Goal: Task Accomplishment & Management: Manage account settings

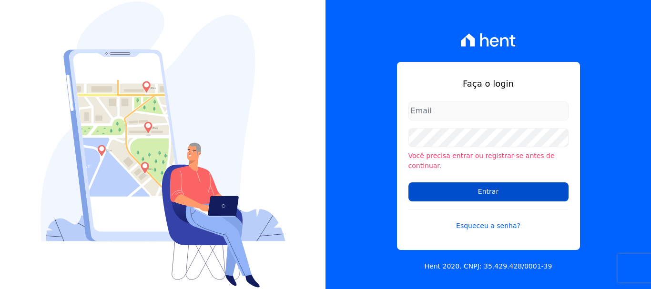
type input "andrea@tsengenharia.com"
click at [496, 184] on input "Entrar" at bounding box center [488, 192] width 160 height 19
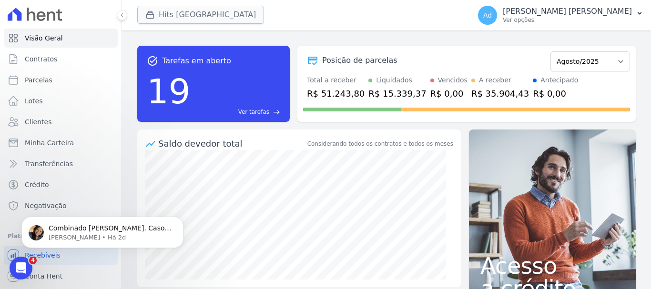
click at [175, 13] on button "Hits [GEOGRAPHIC_DATA]" at bounding box center [200, 15] width 127 height 18
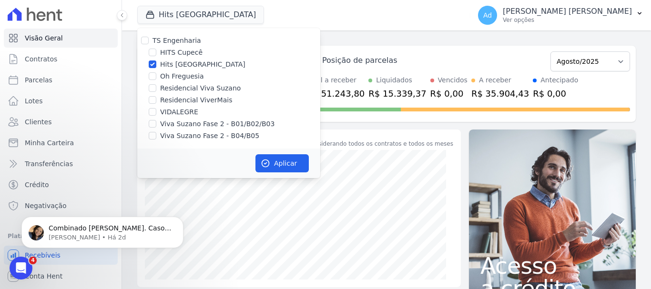
click at [186, 64] on label "Hits [GEOGRAPHIC_DATA]" at bounding box center [202, 65] width 85 height 10
click at [156, 64] on input "Hits [GEOGRAPHIC_DATA]" at bounding box center [153, 65] width 8 height 8
checkbox input "false"
click at [182, 115] on label "VIDALEGRE" at bounding box center [179, 112] width 38 height 10
click at [156, 115] on input "VIDALEGRE" at bounding box center [153, 112] width 8 height 8
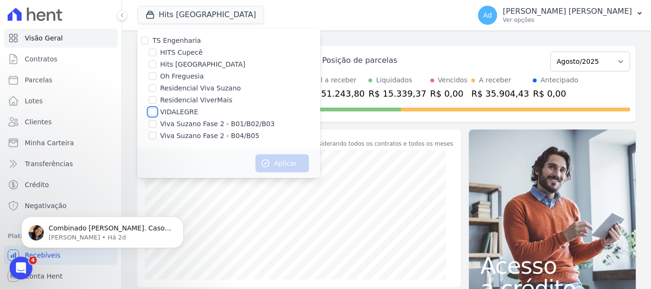
checkbox input "true"
click at [294, 165] on button "Aplicar" at bounding box center [281, 163] width 53 height 18
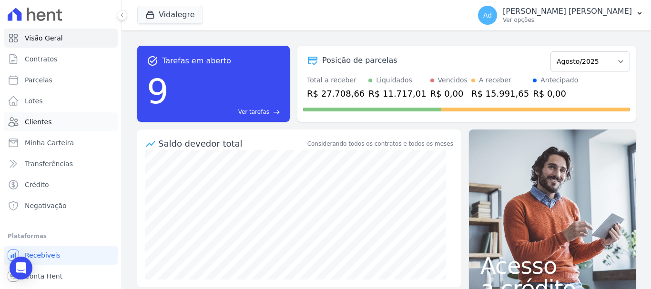
click at [46, 124] on span "Clientes" at bounding box center [38, 122] width 27 height 10
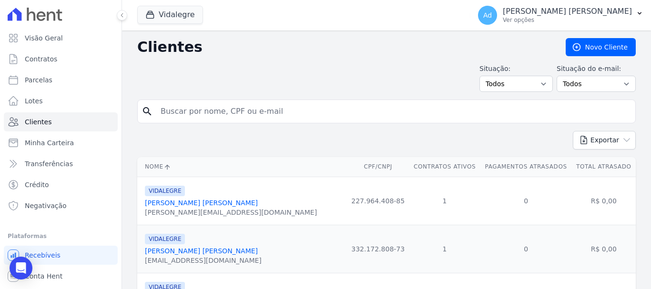
click at [279, 114] on input "search" at bounding box center [393, 111] width 477 height 19
paste input "[PERSON_NAME]"
type input "[PERSON_NAME]"
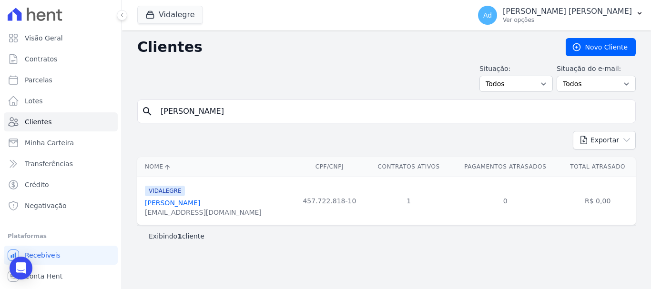
click at [200, 203] on link "[PERSON_NAME]" at bounding box center [172, 203] width 55 height 8
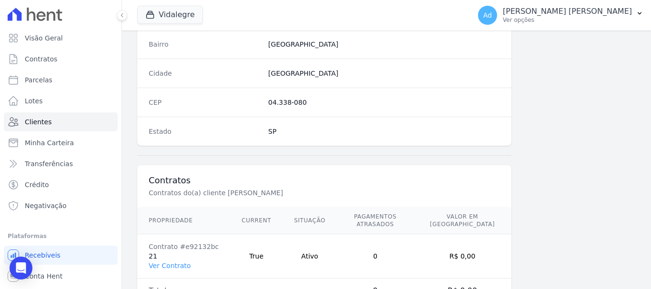
scroll to position [602, 0]
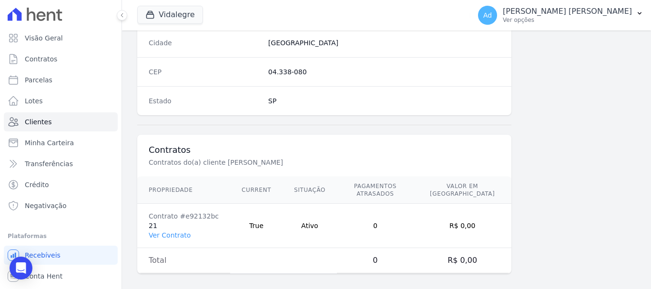
click at [161, 260] on td "Total" at bounding box center [183, 260] width 93 height 25
click at [172, 232] on link "Ver Contrato" at bounding box center [170, 236] width 42 height 8
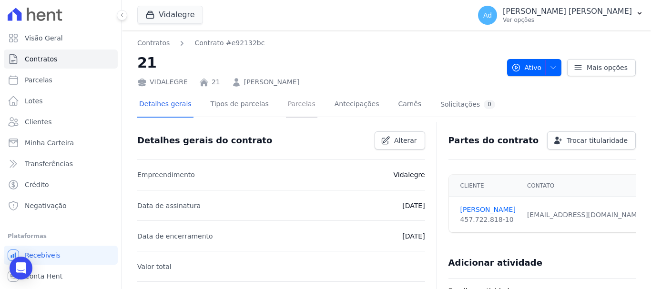
click at [294, 107] on link "Parcelas" at bounding box center [301, 104] width 31 height 25
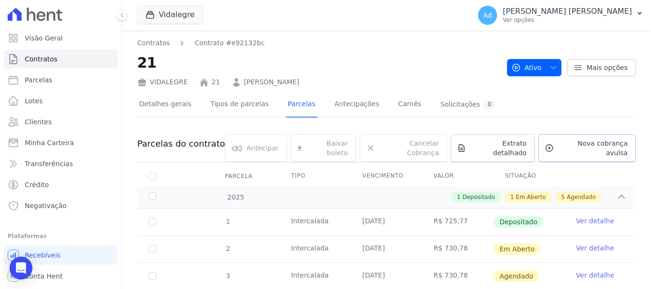
click at [578, 148] on span "Nova cobrança avulsa" at bounding box center [593, 148] width 70 height 19
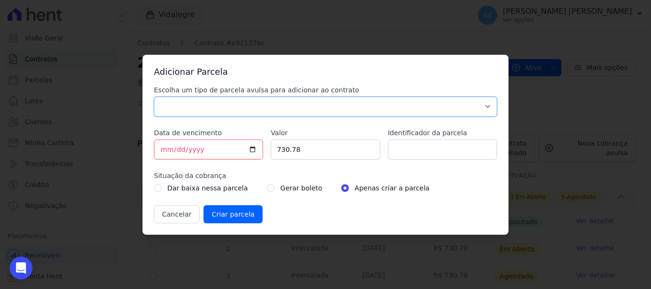
click at [333, 110] on select "Parcela Normal Sinal Caução Intercalada Chaves Pré Chaves Pós Chaves Taxas Quit…" at bounding box center [325, 107] width 343 height 20
select select "standard"
click at [154, 97] on select "Parcela Normal Sinal Caução Intercalada Chaves Pré Chaves Pós Chaves Taxas Quit…" at bounding box center [325, 107] width 343 height 20
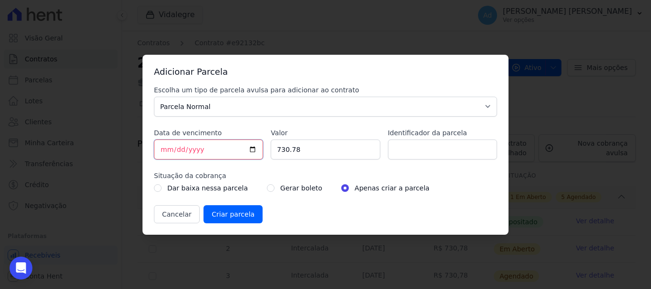
click at [163, 151] on input "[DATE]" at bounding box center [208, 150] width 109 height 20
type input "[DATE]"
drag, startPoint x: 316, startPoint y: 149, endPoint x: 248, endPoint y: 145, distance: 68.2
click at [248, 145] on div "Escolha um tipo de parcela avulsa para adicionar ao contrato Parcela Normal Sin…" at bounding box center [325, 154] width 343 height 138
type input "449.08"
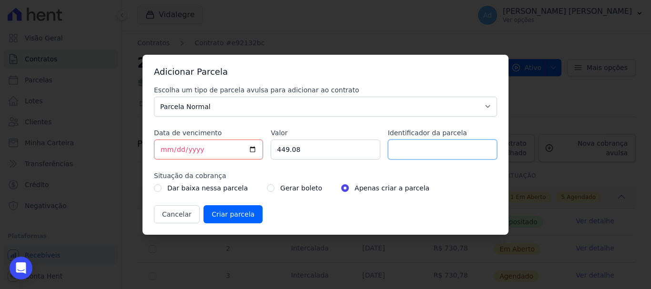
click at [414, 149] on input "Identificador da parcela" at bounding box center [442, 150] width 109 height 20
click at [455, 152] on input "ref a parcela de" at bounding box center [442, 150] width 109 height 20
type input "ref a parcela de [DATE]"
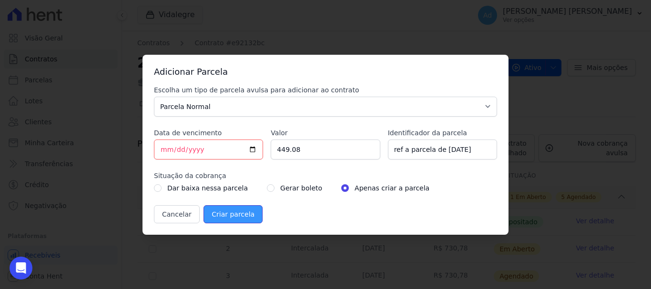
click at [229, 212] on input "Criar parcela" at bounding box center [232, 214] width 59 height 18
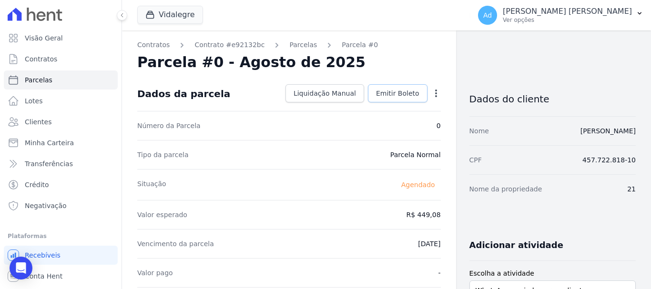
click at [392, 94] on span "Emitir Boleto" at bounding box center [397, 94] width 43 height 10
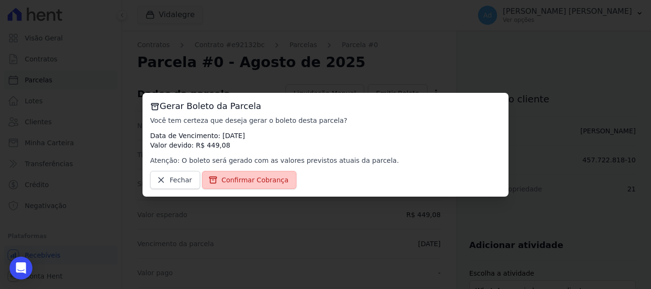
click at [258, 181] on span "Confirmar Cobrança" at bounding box center [255, 180] width 67 height 10
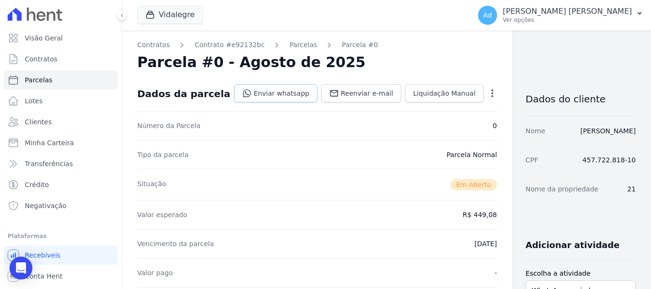
click at [265, 98] on link "Enviar whatsapp" at bounding box center [275, 93] width 83 height 18
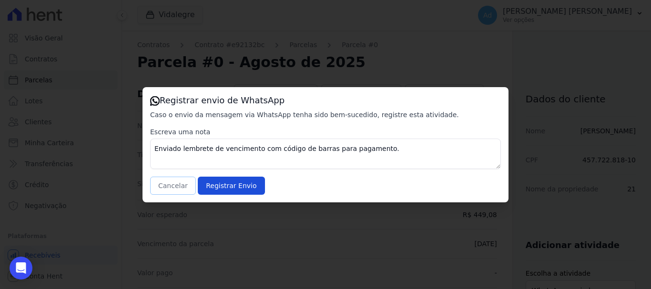
click at [172, 184] on button "Cancelar" at bounding box center [173, 186] width 46 height 18
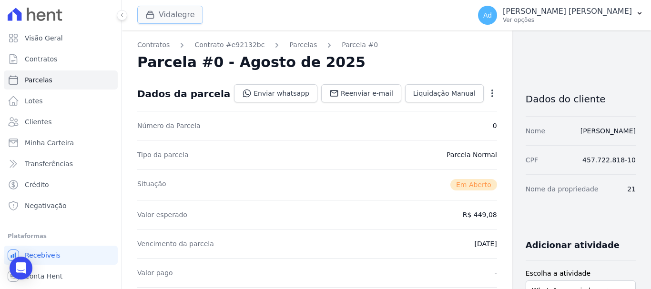
click at [150, 13] on icon "button" at bounding box center [150, 15] width 10 height 10
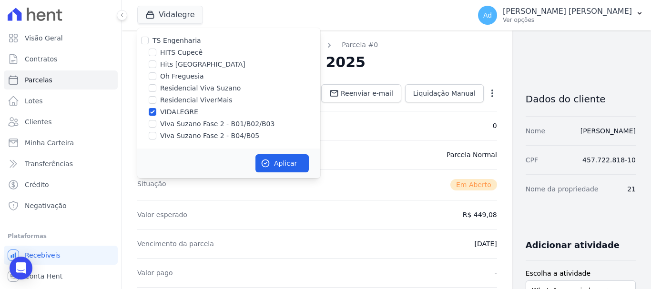
drag, startPoint x: 158, startPoint y: 112, endPoint x: 162, endPoint y: 107, distance: 6.8
click at [160, 109] on div "VIDALEGRE" at bounding box center [228, 112] width 183 height 10
click at [180, 65] on label "Hits [GEOGRAPHIC_DATA]" at bounding box center [202, 65] width 85 height 10
click at [156, 65] on input "Hits [GEOGRAPHIC_DATA]" at bounding box center [153, 65] width 8 height 8
checkbox input "true"
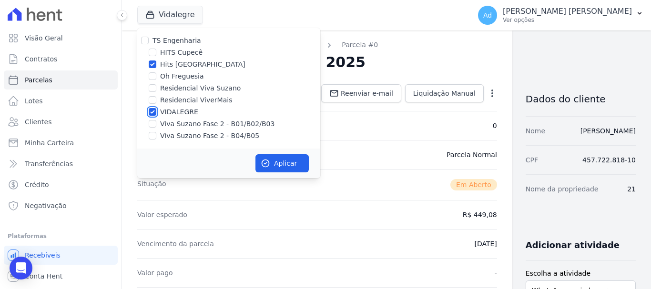
click at [153, 112] on input "VIDALEGRE" at bounding box center [153, 112] width 8 height 8
checkbox input "false"
click at [283, 160] on button "Aplicar" at bounding box center [281, 163] width 53 height 18
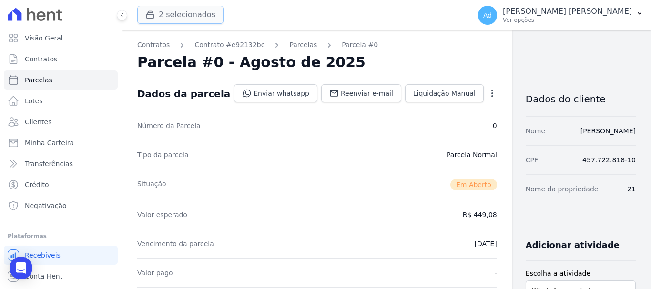
click at [183, 15] on button "2 selecionados" at bounding box center [180, 15] width 86 height 18
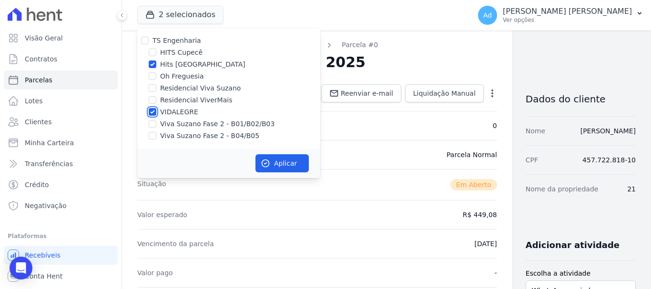
click at [151, 110] on input "VIDALEGRE" at bounding box center [153, 112] width 8 height 8
checkbox input "false"
click at [275, 161] on button "Aplicar" at bounding box center [281, 163] width 53 height 18
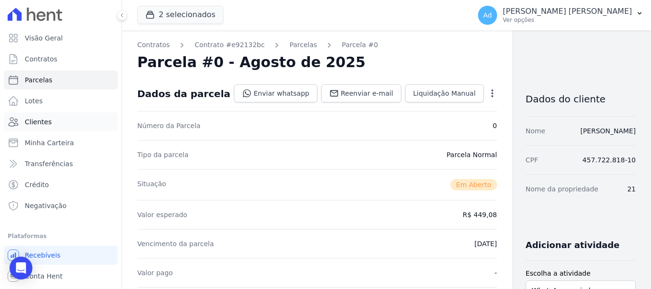
click at [53, 125] on link "Clientes" at bounding box center [61, 121] width 114 height 19
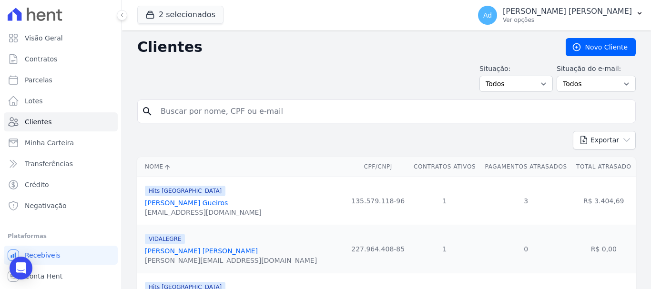
click at [195, 111] on input "search" at bounding box center [393, 111] width 477 height 19
type input "j"
type input "[PERSON_NAME]"
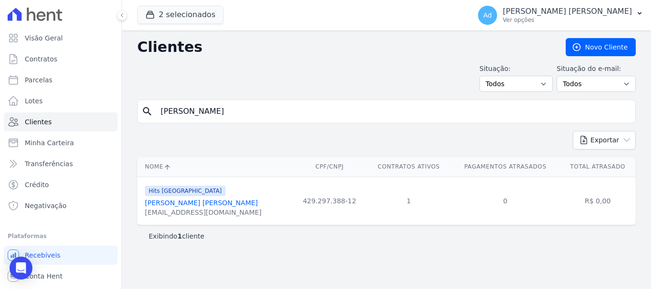
click at [219, 203] on link "[PERSON_NAME] [PERSON_NAME]" at bounding box center [201, 203] width 113 height 8
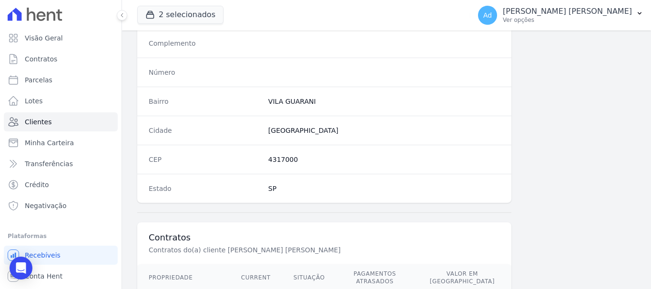
scroll to position [602, 0]
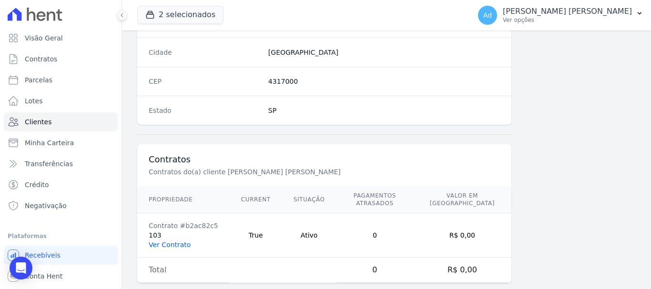
click at [174, 241] on link "Ver Contrato" at bounding box center [170, 245] width 42 height 8
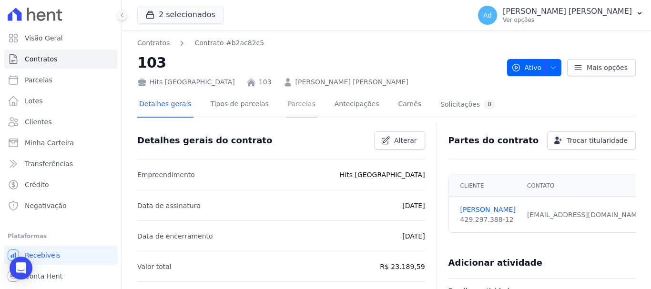
click at [291, 106] on link "Parcelas" at bounding box center [301, 104] width 31 height 25
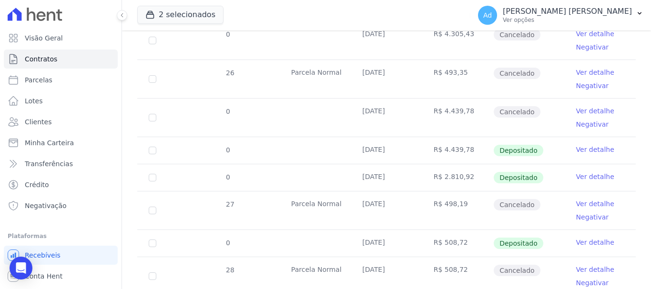
scroll to position [595, 0]
